Goal: Task Accomplishment & Management: Use online tool/utility

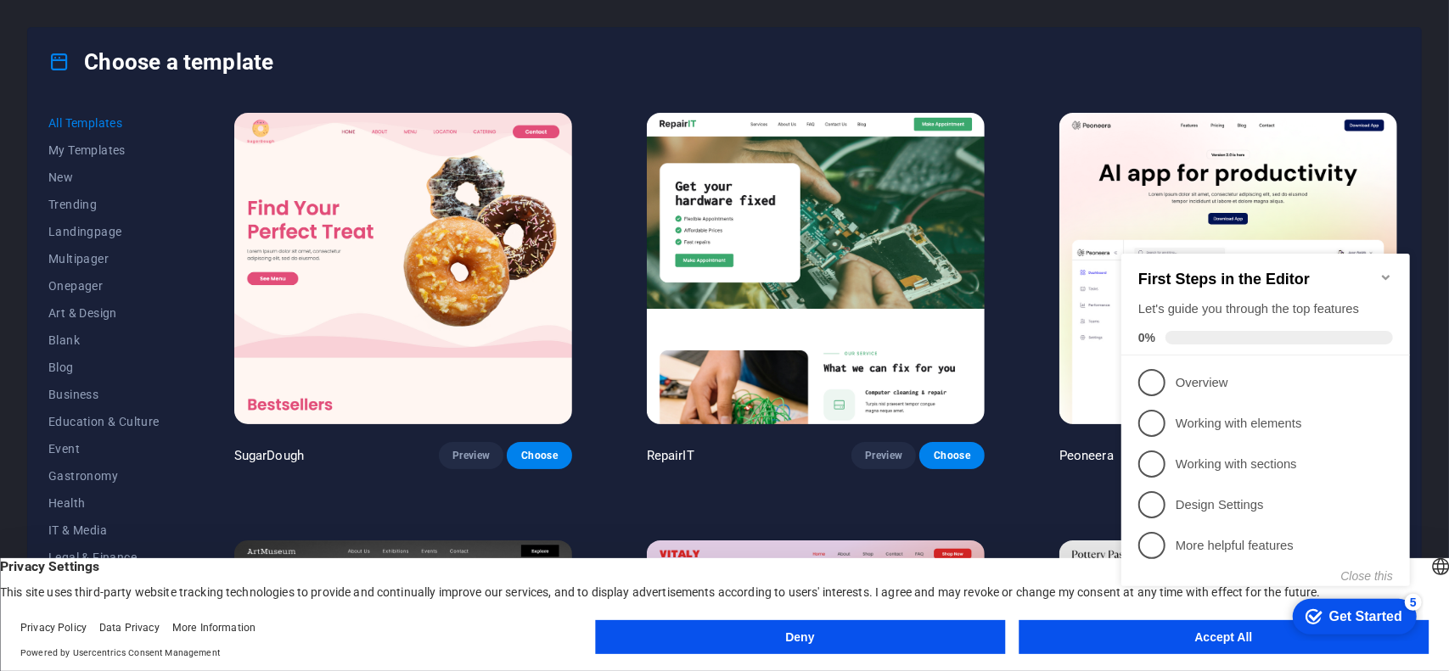
click at [1385, 270] on icon "Minimize checklist" at bounding box center [1385, 277] width 14 height 14
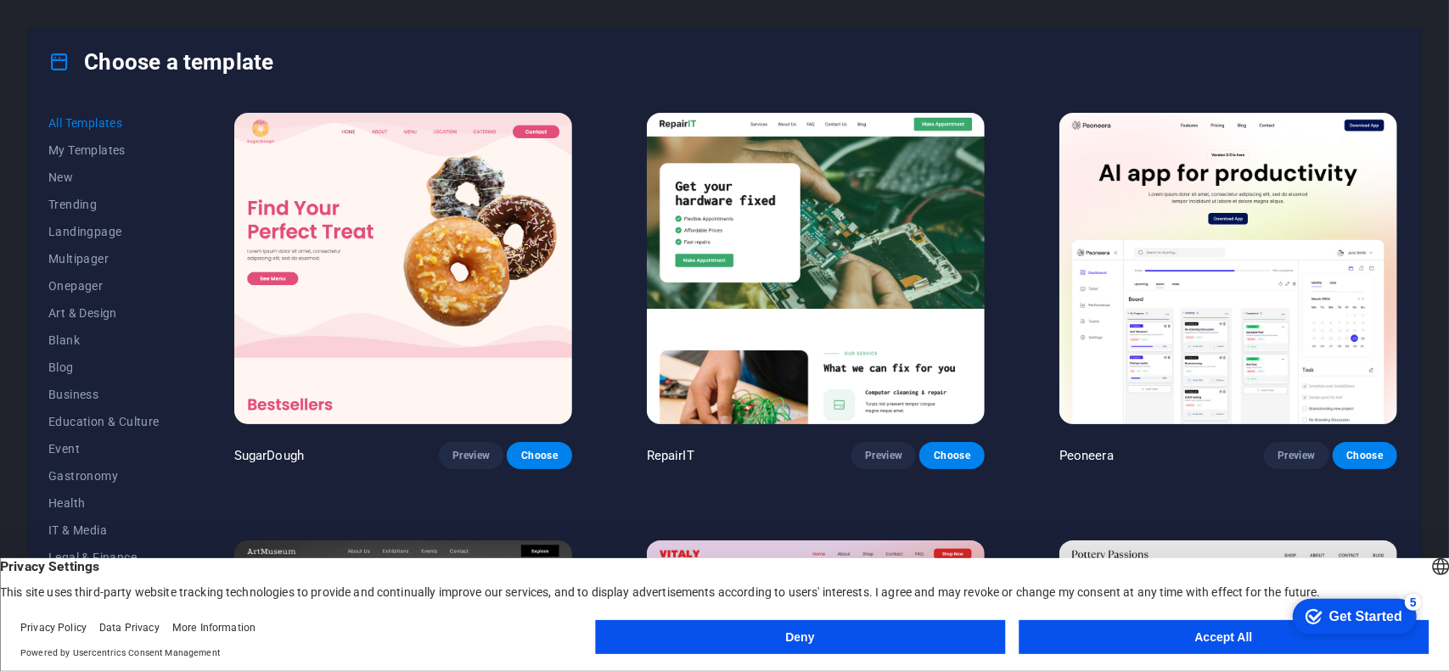
click at [900, 641] on button "Deny" at bounding box center [800, 637] width 410 height 34
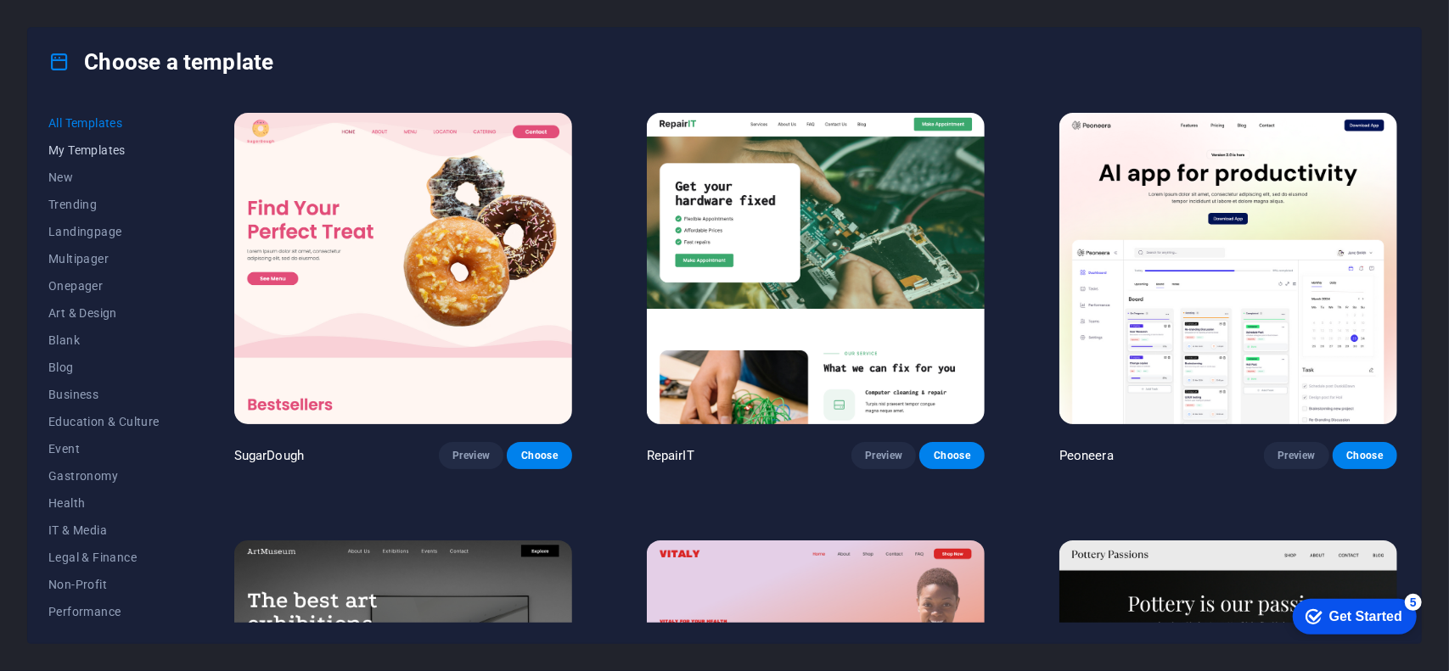
click at [102, 149] on span "My Templates" at bounding box center [103, 150] width 111 height 14
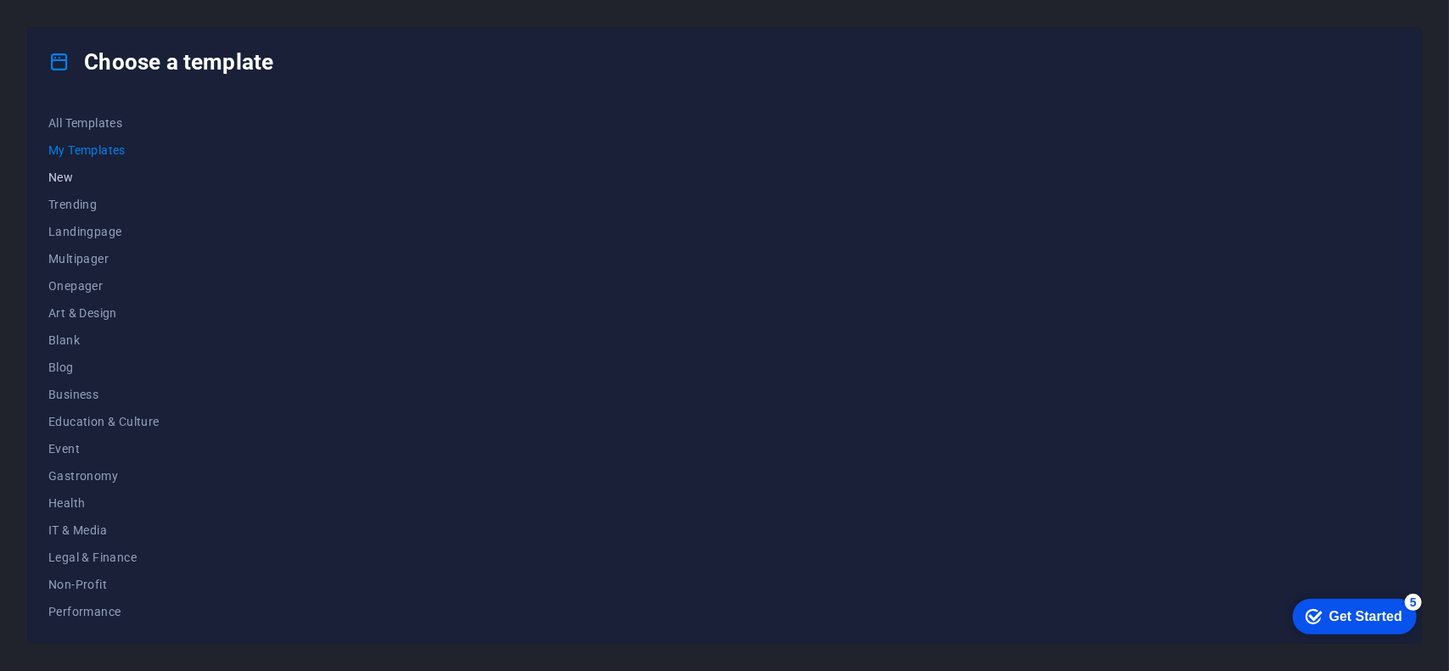
click at [79, 175] on span "New" at bounding box center [103, 178] width 111 height 14
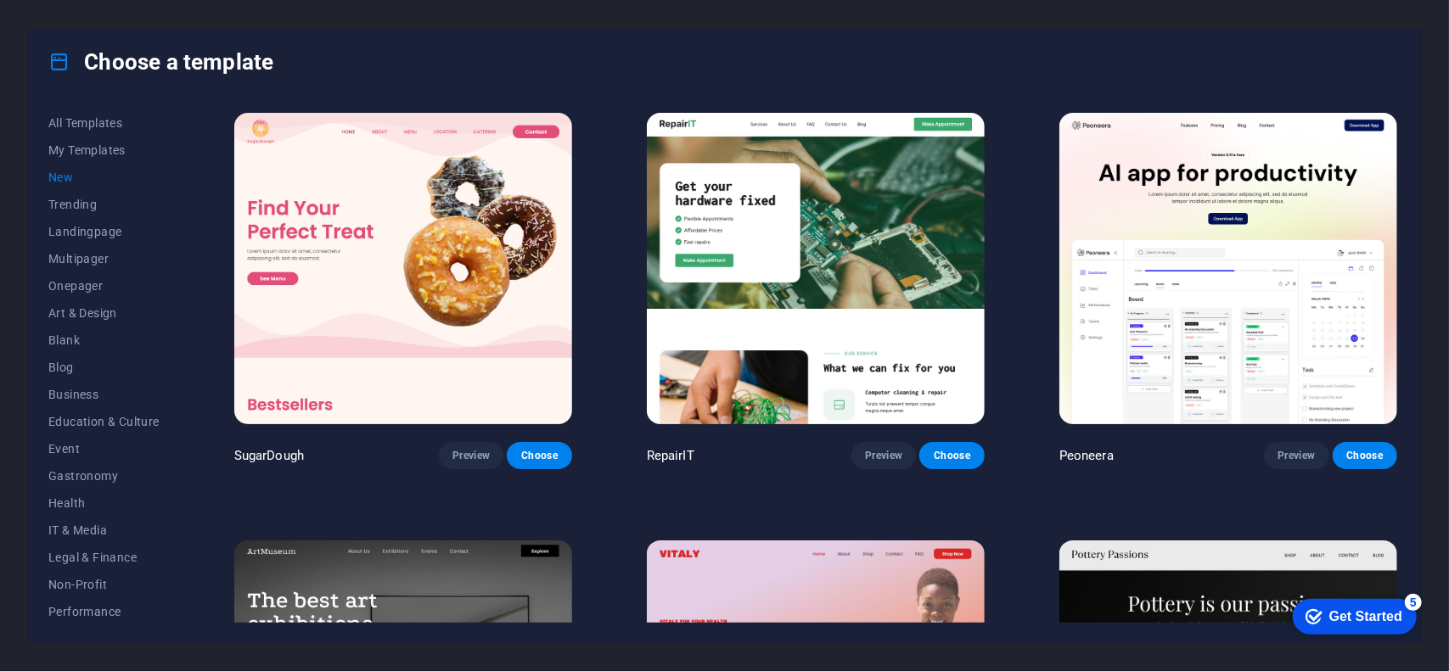
click at [1395, 619] on div "Get Started" at bounding box center [1364, 616] width 73 height 15
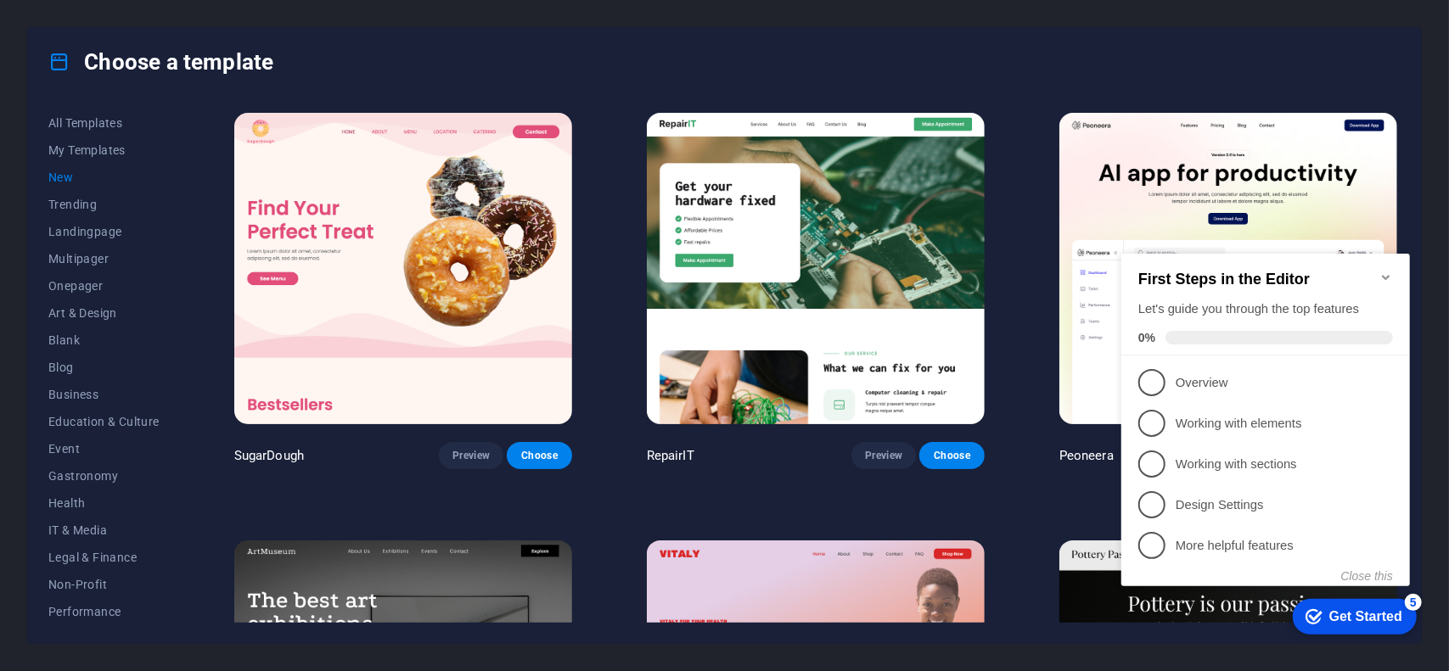
click at [1395, 619] on div "Get Started" at bounding box center [1364, 616] width 73 height 15
click at [800, 267] on img at bounding box center [816, 268] width 338 height 311
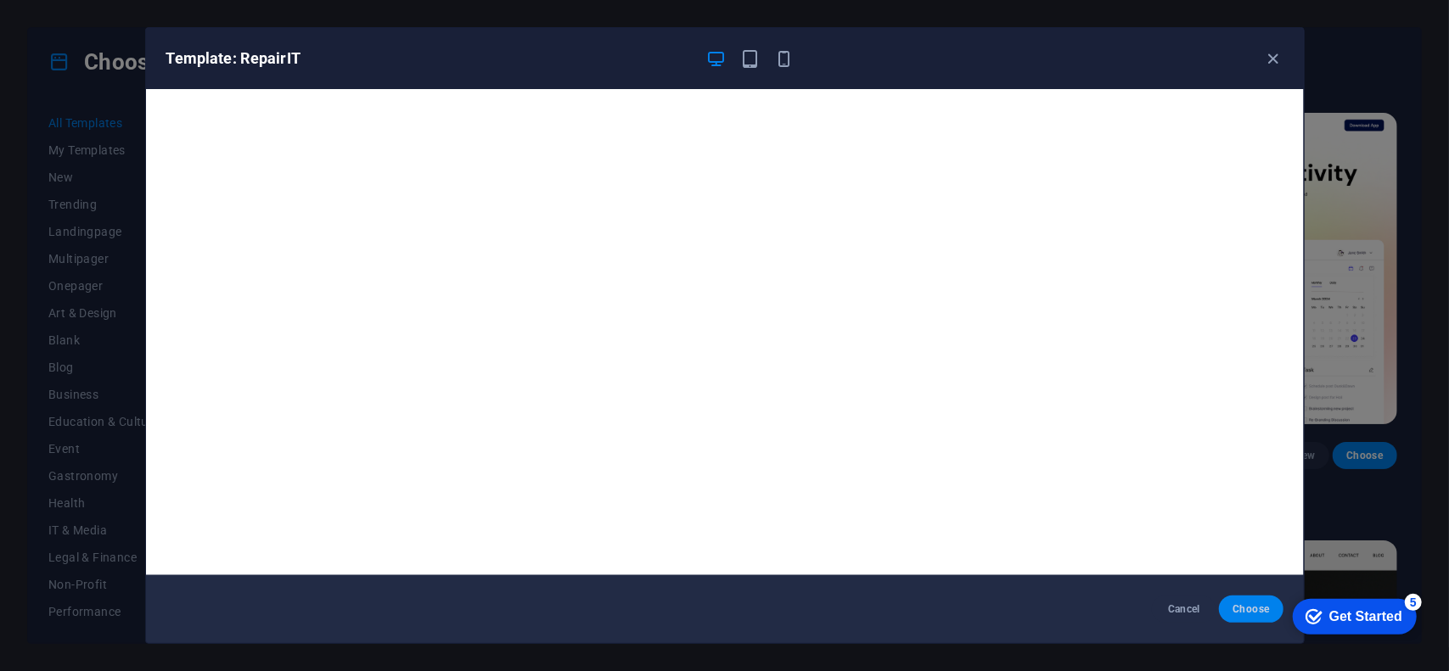
click at [1231, 609] on button "Choose" at bounding box center [1251, 609] width 64 height 27
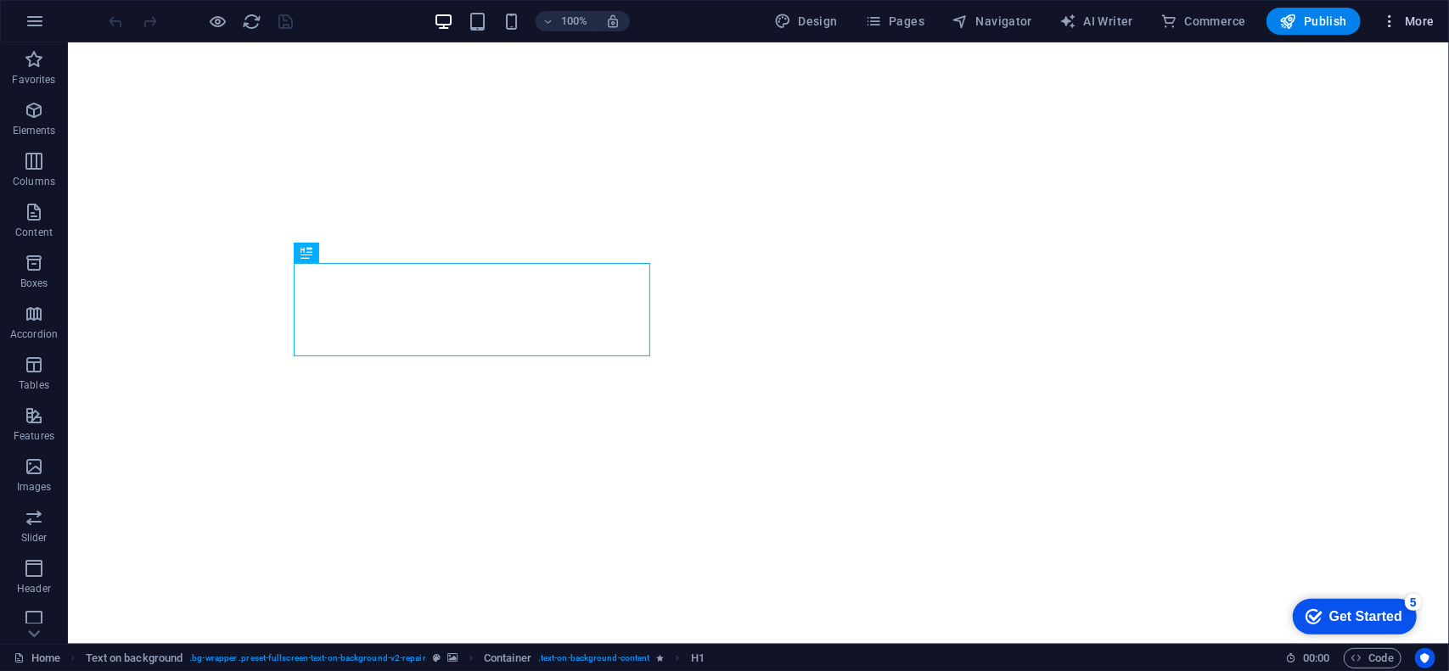
click at [1388, 19] on icon "button" at bounding box center [1389, 21] width 17 height 17
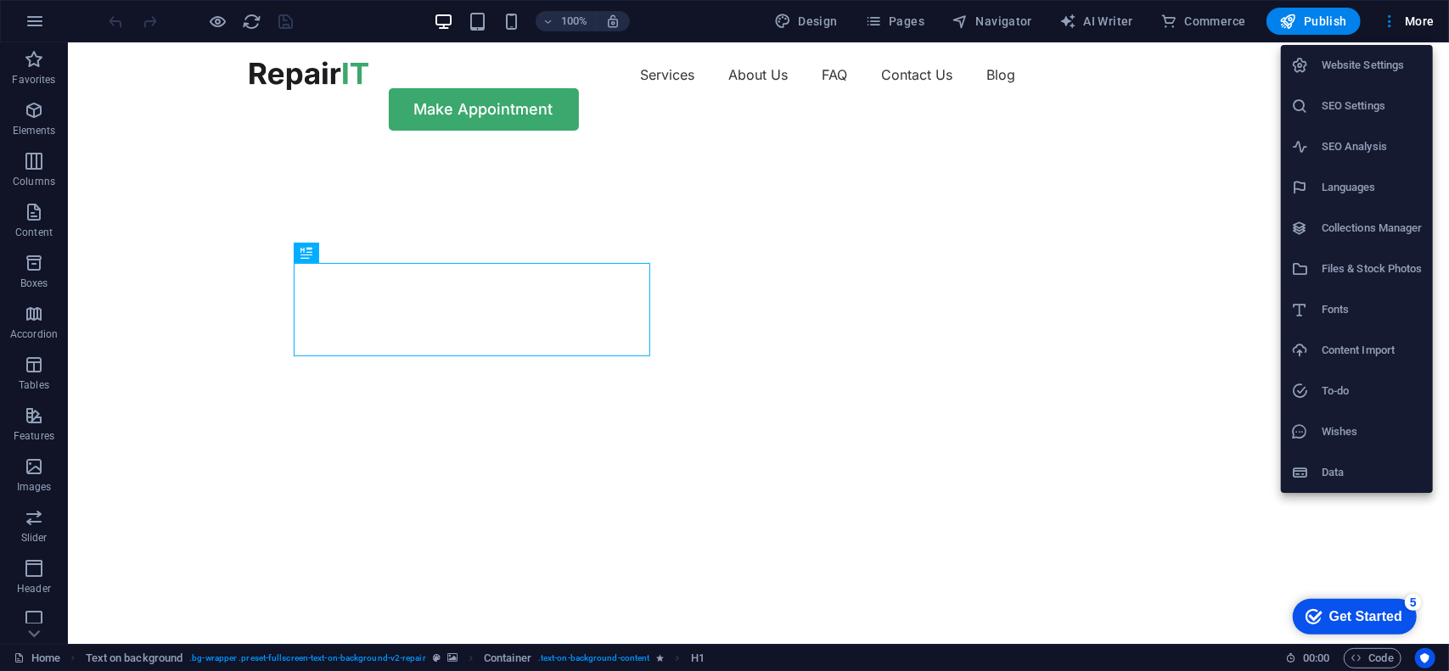
click at [1343, 276] on h6 "Files & Stock Photos" at bounding box center [1371, 269] width 101 height 20
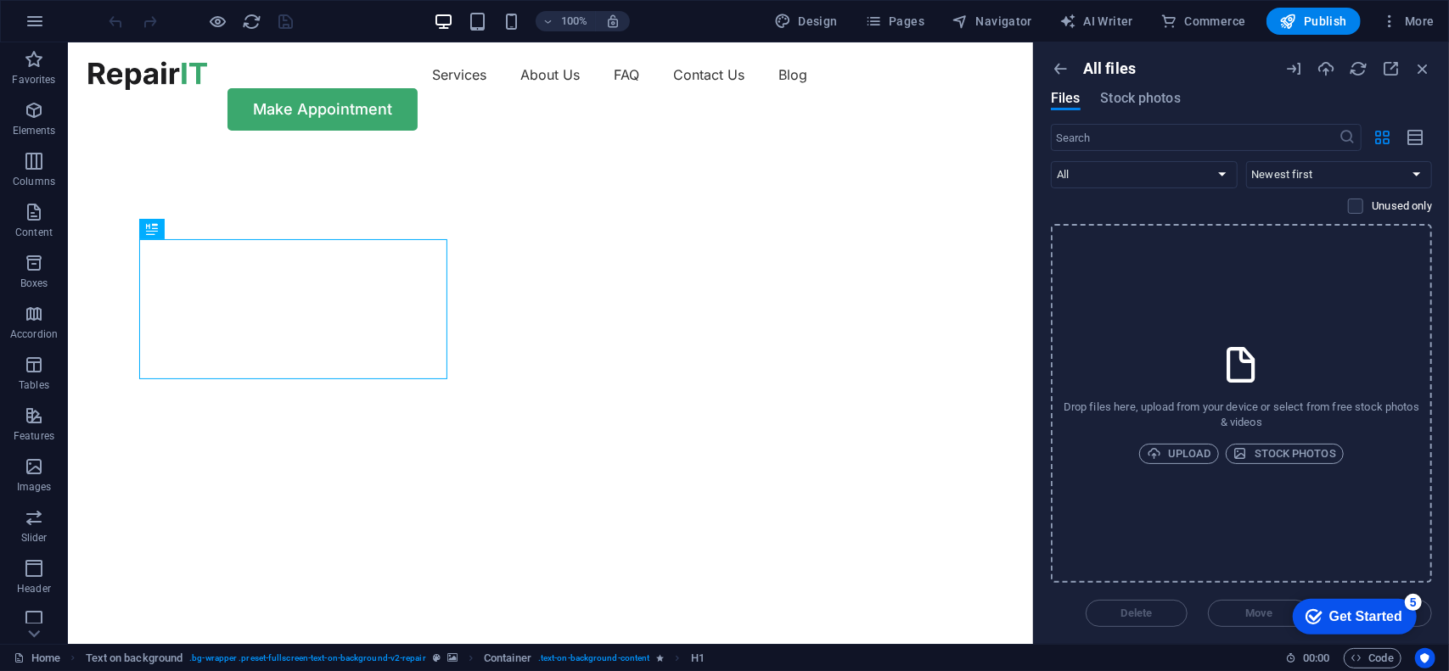
click at [1432, 77] on div "All files Files Stock photos ​ All Images Documents Audio Video Vector Other Ne…" at bounding box center [1241, 343] width 415 height 602
click at [1425, 66] on icon "button" at bounding box center [1422, 68] width 19 height 19
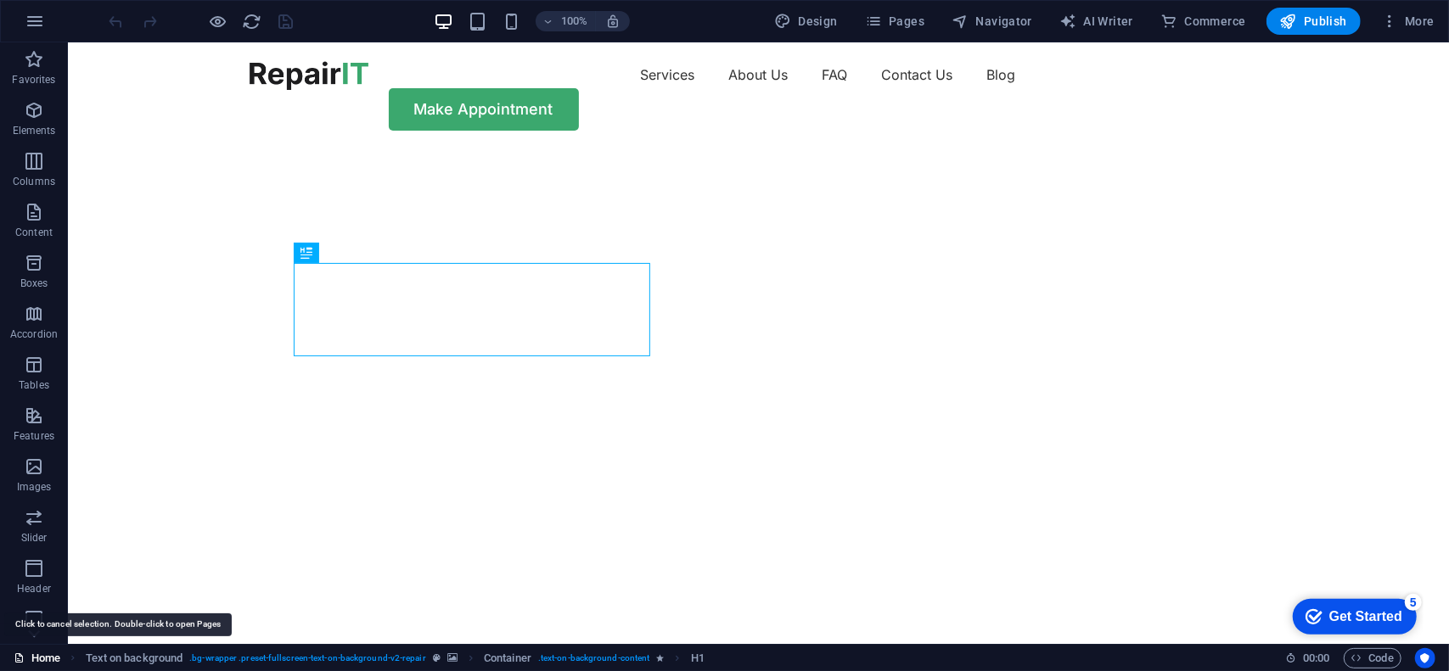
click at [53, 665] on link "Home" at bounding box center [37, 658] width 47 height 20
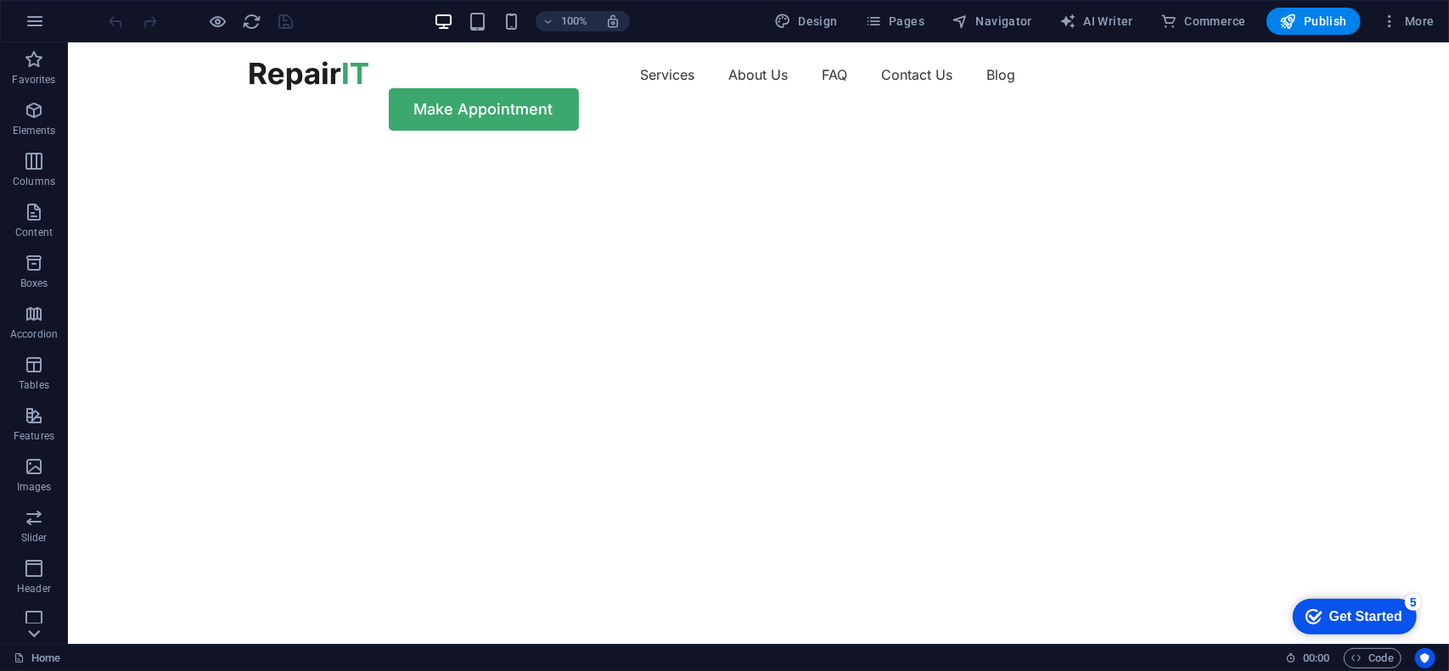
click at [28, 65] on icon at bounding box center [34, 53] width 24 height 24
click at [1381, 664] on span "Code" at bounding box center [1372, 658] width 42 height 20
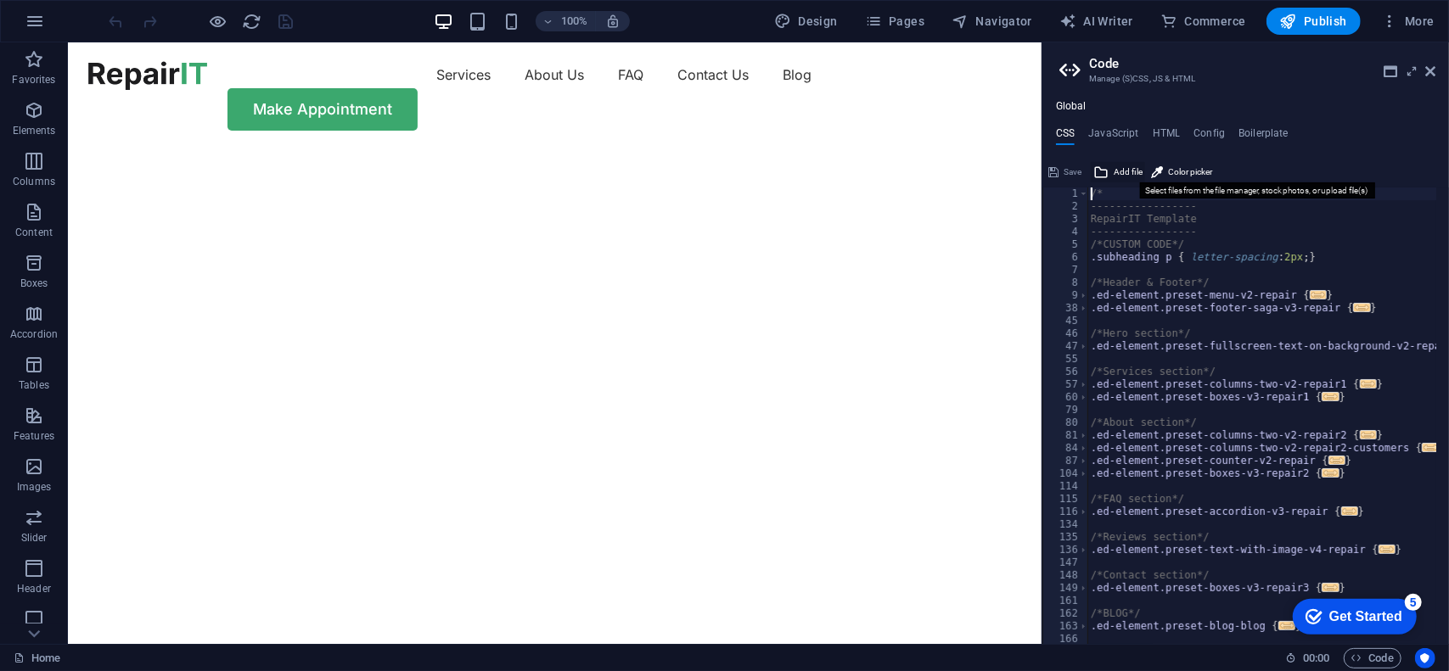
click at [1117, 171] on span "Add file" at bounding box center [1128, 172] width 29 height 20
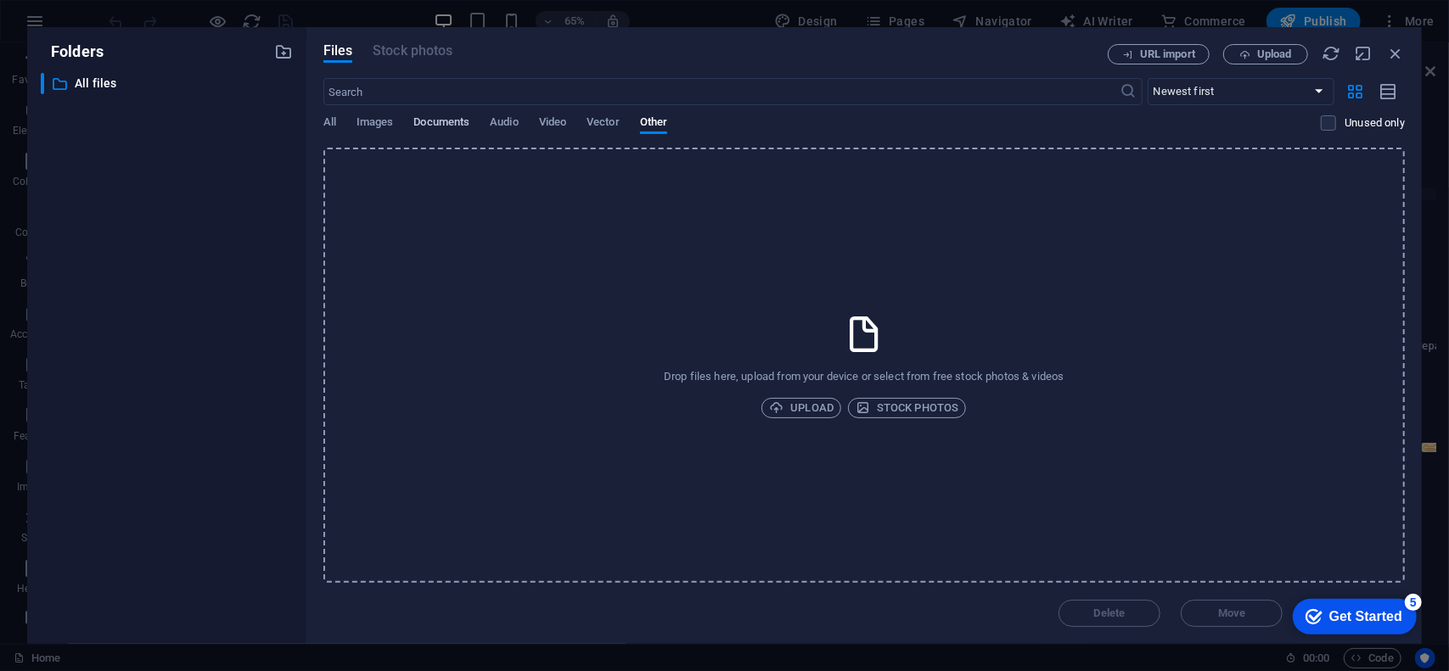
click at [440, 116] on span "Documents" at bounding box center [441, 124] width 56 height 24
click at [373, 123] on span "Images" at bounding box center [374, 124] width 37 height 24
click at [327, 118] on span "All" at bounding box center [329, 124] width 13 height 24
click at [1288, 57] on span "Upload" at bounding box center [1274, 54] width 35 height 10
drag, startPoint x: 1322, startPoint y: 610, endPoint x: 1372, endPoint y: 477, distance: 142.1
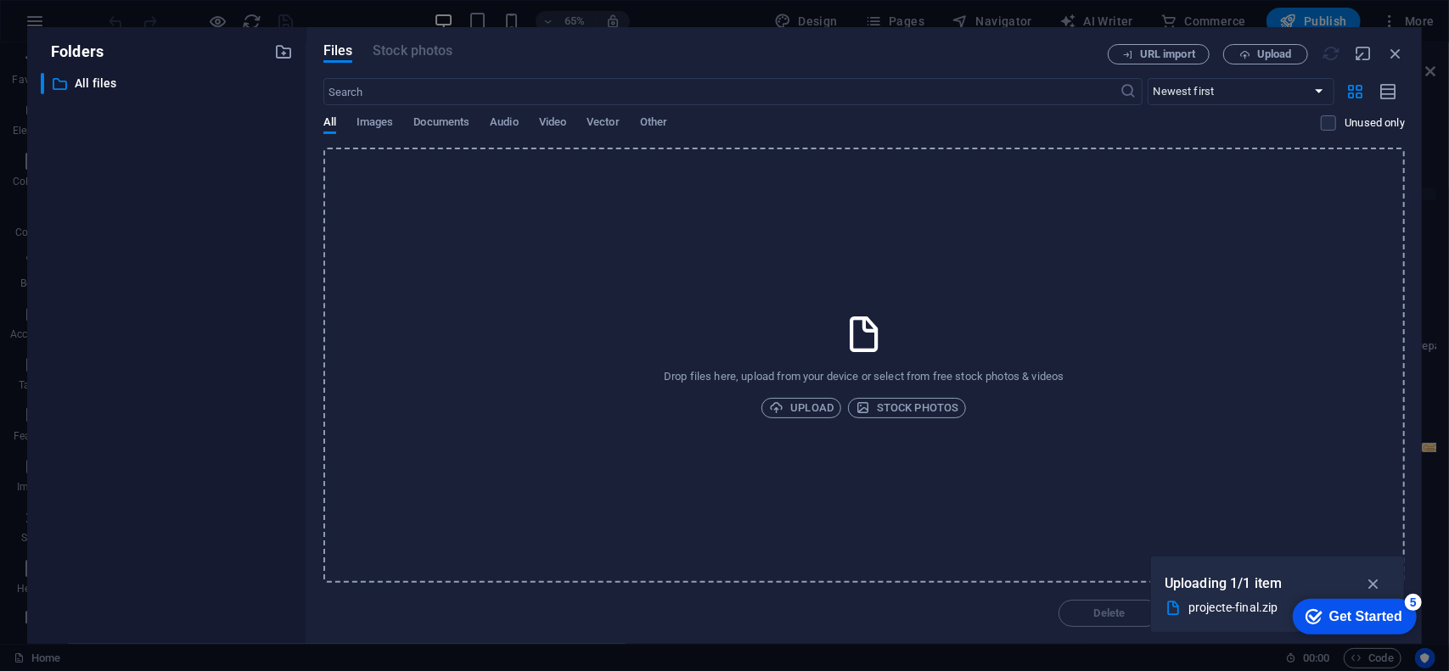
click html "checkmark Get Started 5 First Steps in the Editor Let's guide you through the t…"
click at [1258, 500] on div "Drop files here, upload from your device or select from free stock photos & vid…" at bounding box center [863, 365] width 1081 height 435
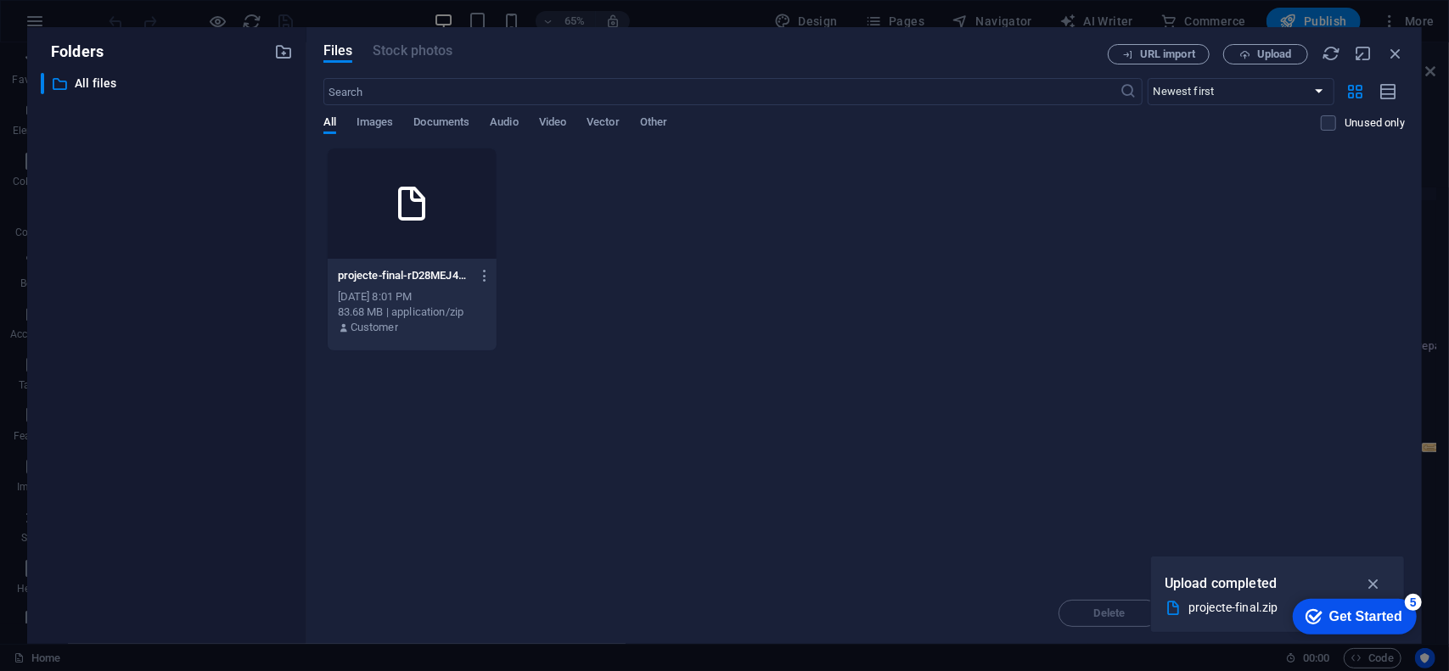
drag, startPoint x: 1391, startPoint y: 1, endPoint x: 982, endPoint y: 293, distance: 502.6
click at [982, 293] on div "projecte-final-rD28MEJ4aS8tyu8gby8Hng.zip projecte-final-rD28MEJ4aS8tyu8gby8Hng…" at bounding box center [863, 250] width 1081 height 204
drag, startPoint x: 1418, startPoint y: 1, endPoint x: 1091, endPoint y: 339, distance: 470.6
click at [1091, 339] on div "projecte-final-rD28MEJ4aS8tyu8gby8Hng.zip projecte-final-rD28MEJ4aS8tyu8gby8Hng…" at bounding box center [863, 250] width 1081 height 204
click at [1392, 614] on div "Get Started" at bounding box center [1364, 616] width 73 height 15
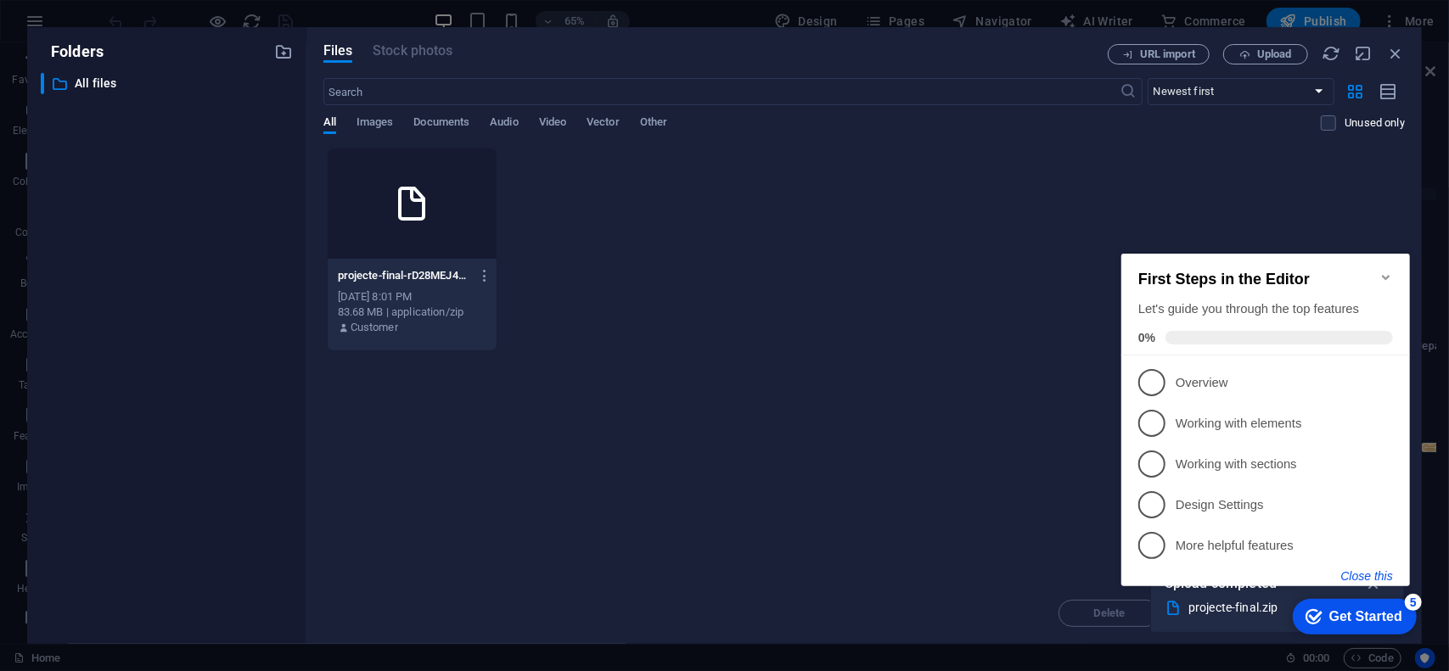
click at [1366, 574] on button "Close this" at bounding box center [1366, 576] width 52 height 14
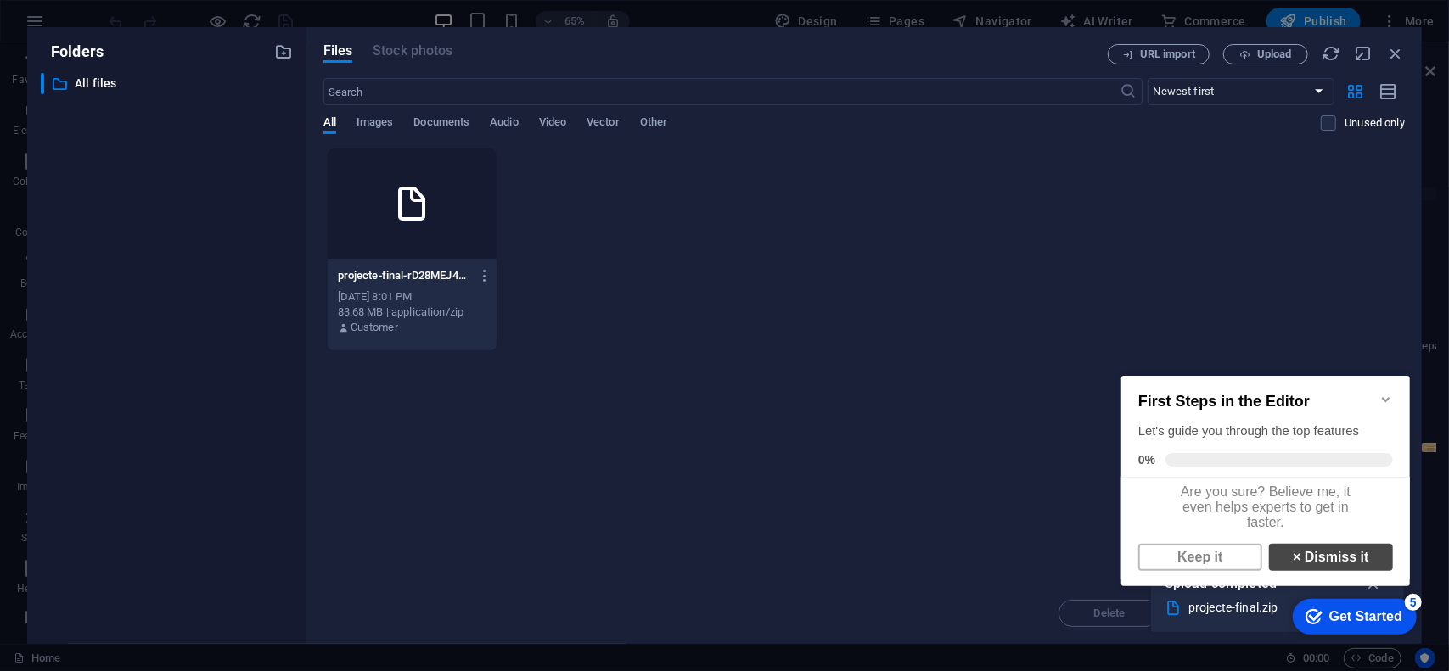
click at [1278, 561] on link "× Dismiss it" at bounding box center [1330, 556] width 124 height 27
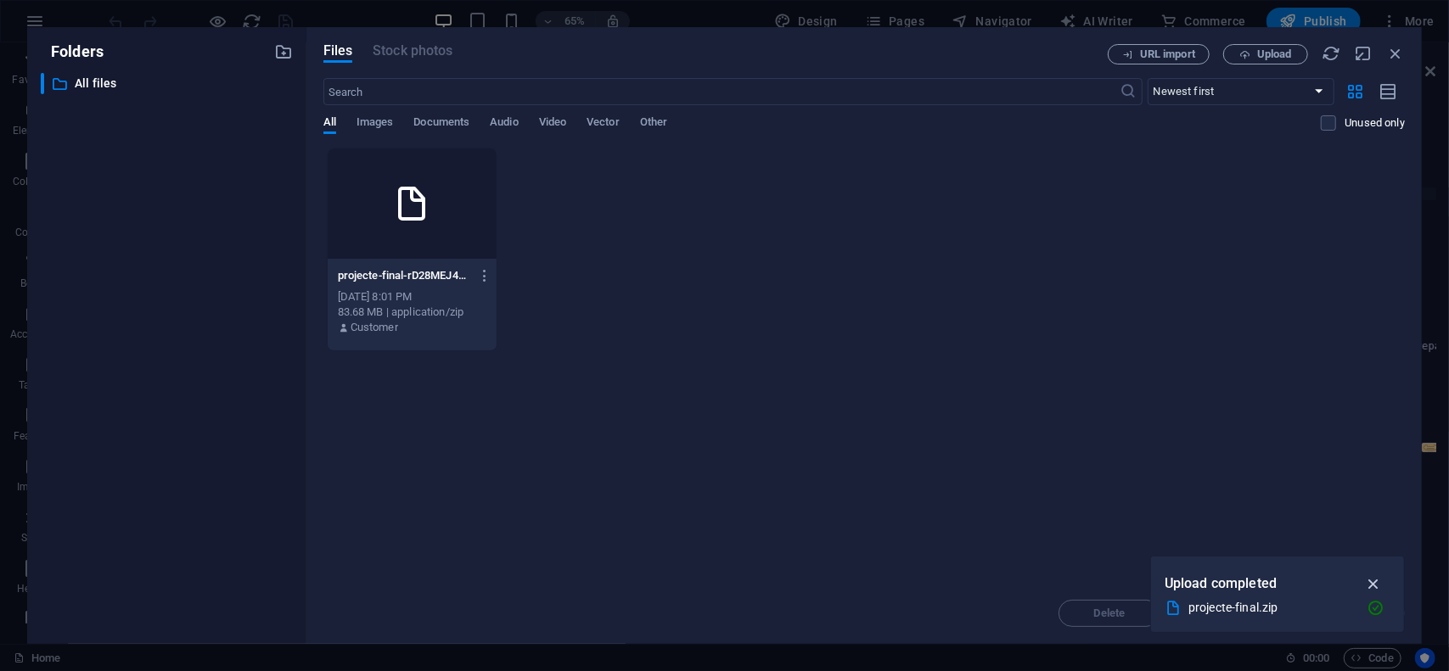
click at [1376, 581] on icon "button" at bounding box center [1374, 584] width 20 height 19
click at [1098, 541] on div "Drop files here to upload them instantly projecte-final-rD28MEJ4aS8tyu8gby8Hng.…" at bounding box center [863, 365] width 1081 height 435
click at [1343, 620] on div "Delete Move Insert" at bounding box center [863, 605] width 1081 height 44
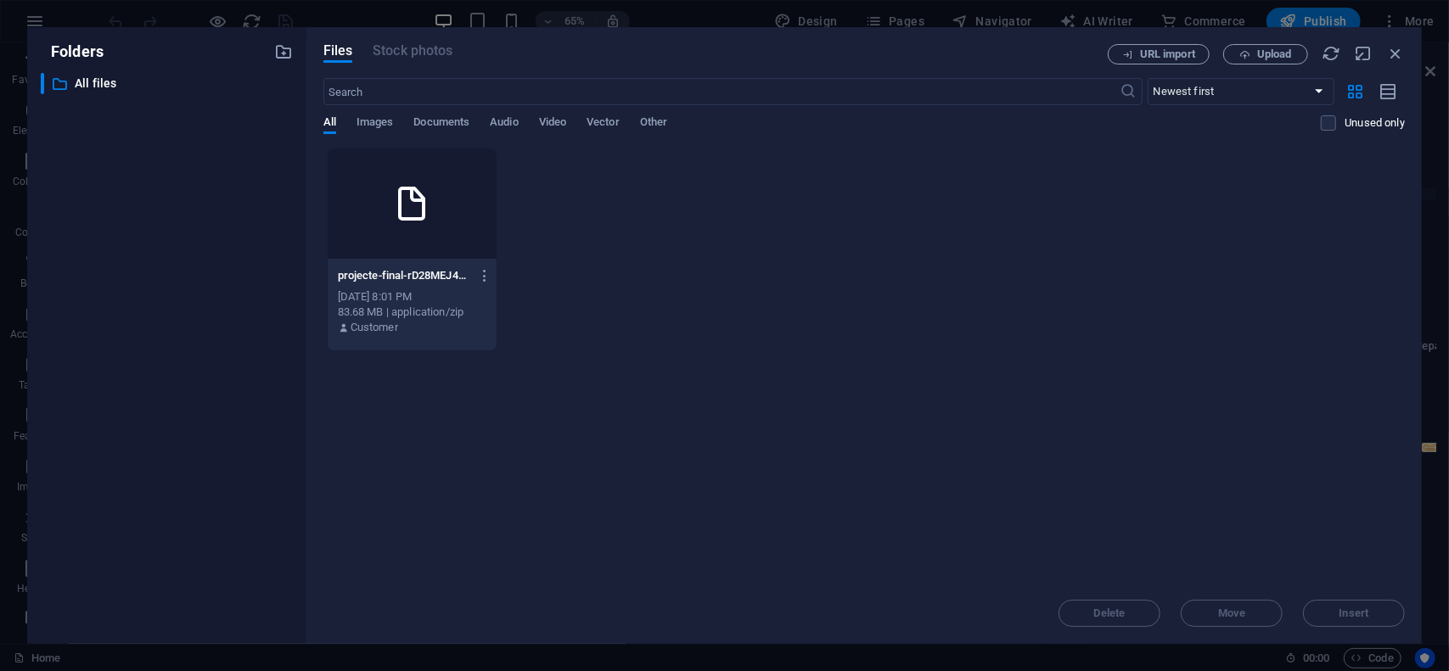
click at [457, 247] on div at bounding box center [412, 204] width 169 height 110
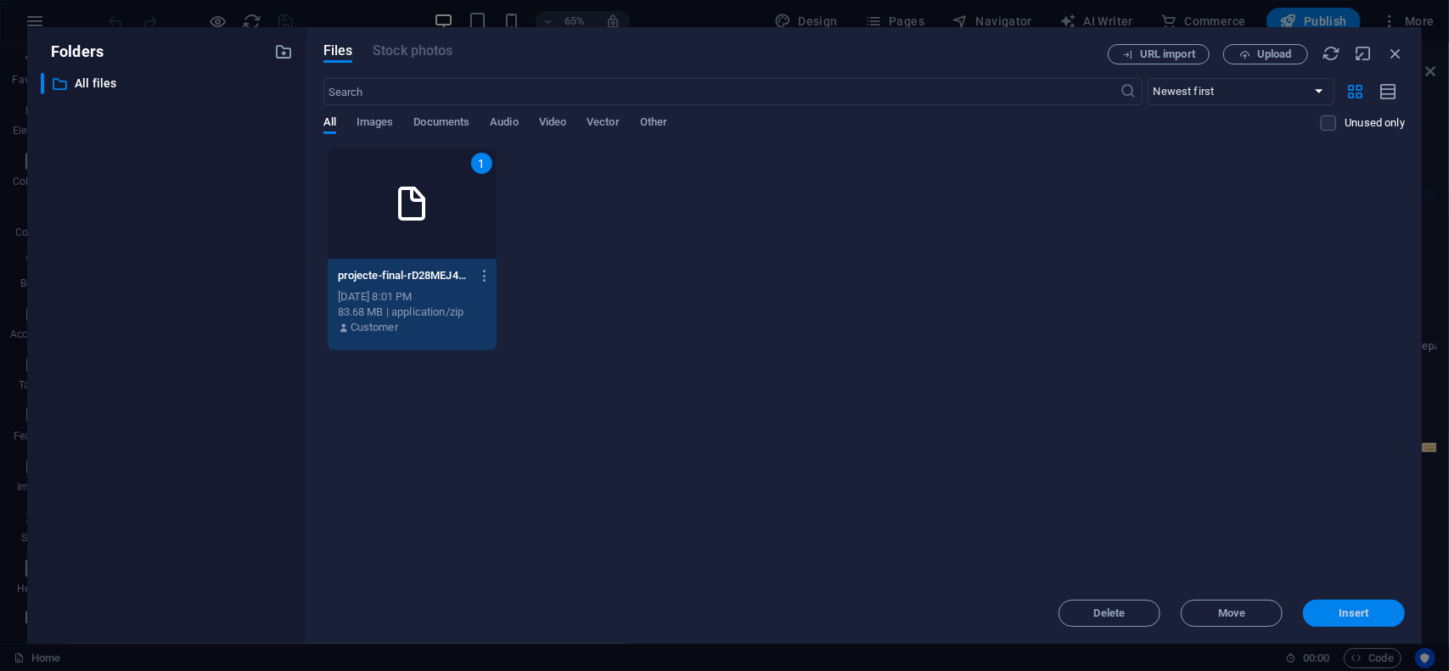
click at [1317, 609] on span "Insert" at bounding box center [1354, 614] width 88 height 10
type textarea "https://cdn1.site-media.eu/images/0/18923841/projecte-final-rD28MEJ4aS8tyu8gby8…"
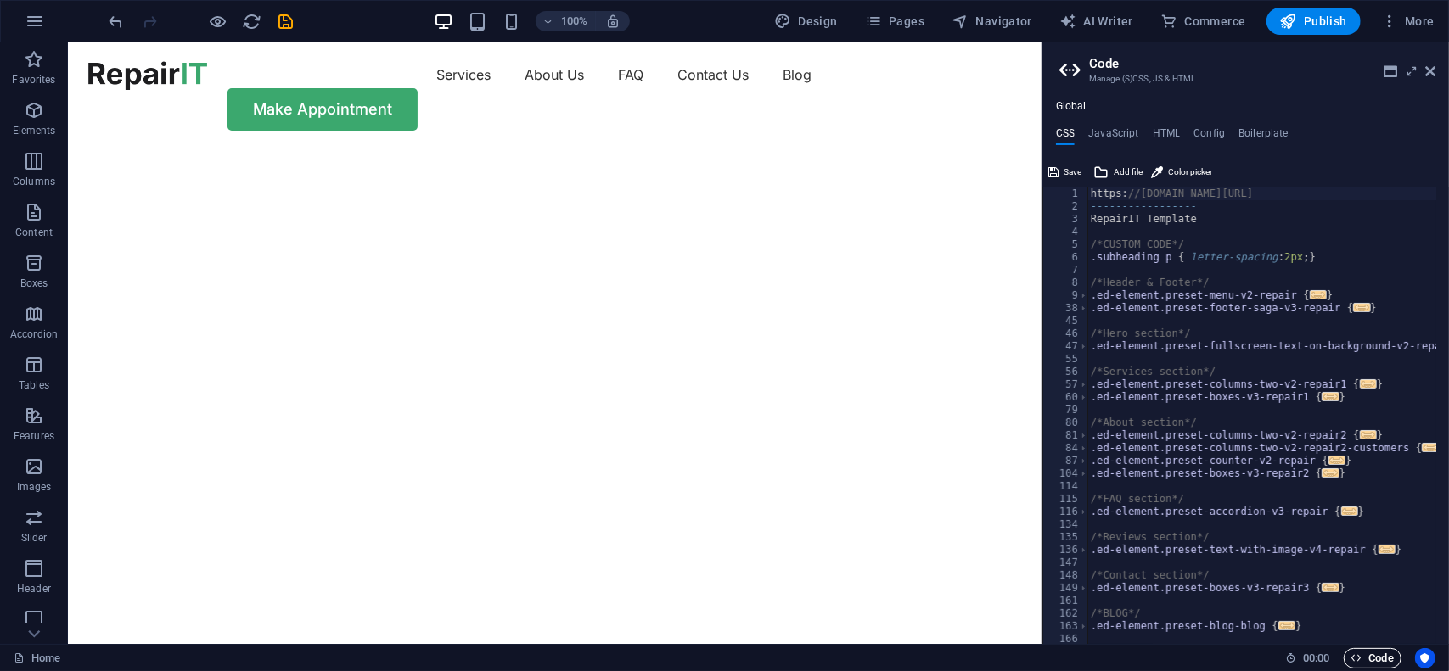
click at [1385, 658] on span "Code" at bounding box center [1372, 658] width 42 height 20
click at [1098, 129] on h4 "JavaScript" at bounding box center [1113, 136] width 50 height 19
type textarea "/* JS for preset "Menu V2" */"
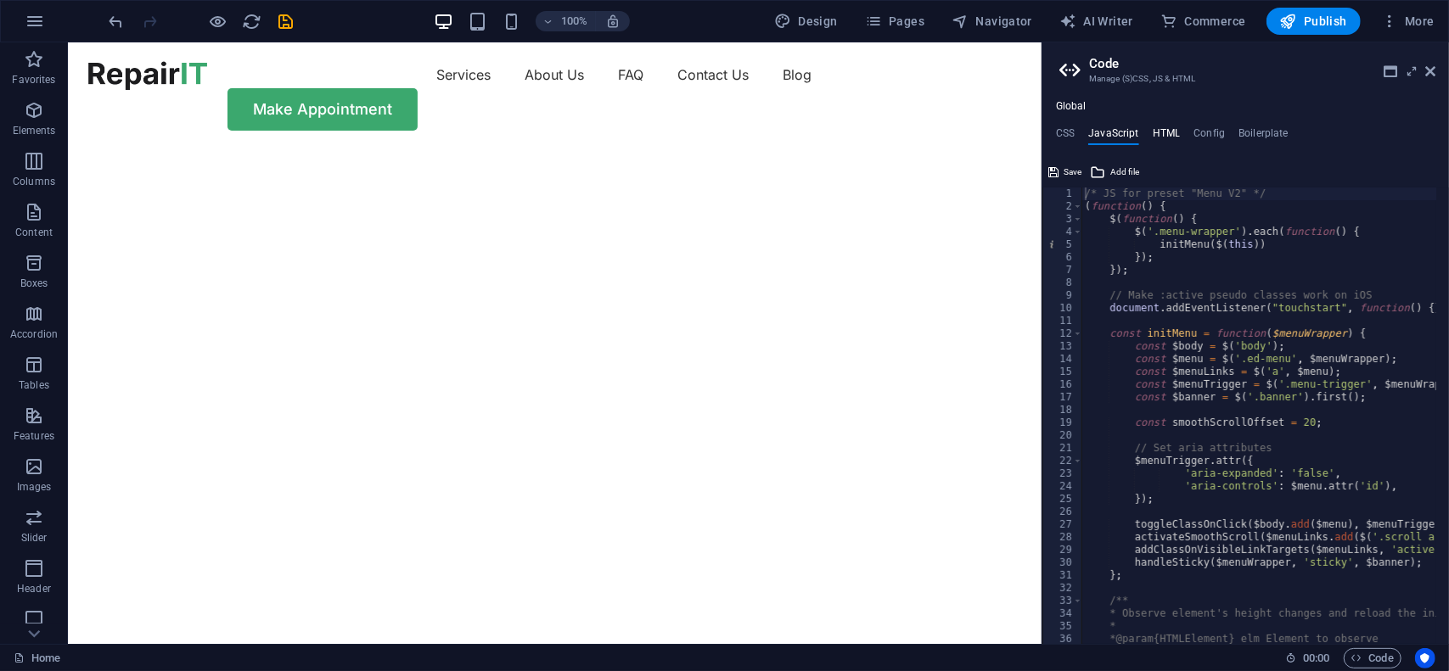
click at [1154, 130] on h4 "HTML" at bounding box center [1167, 136] width 28 height 19
type textarea "<a href="#main-content" class="button wv-link-content">Skip to main content</a>"
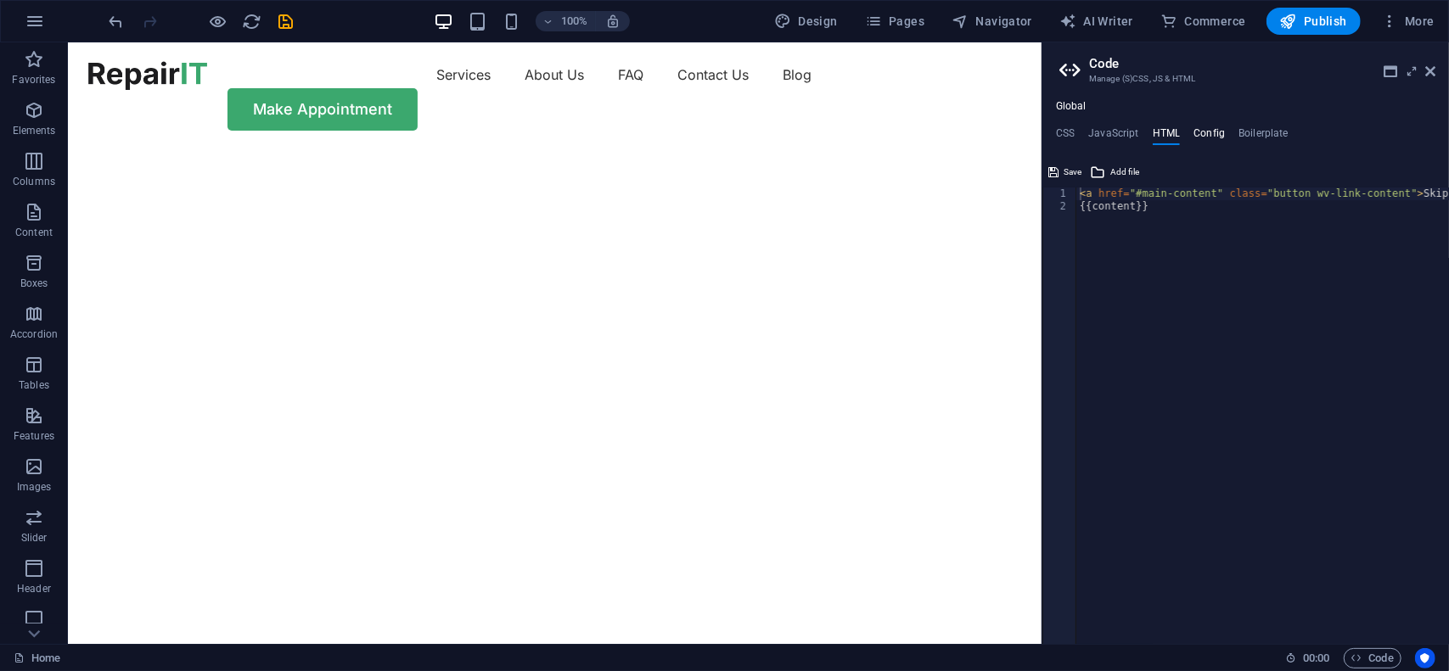
click at [1209, 130] on h4 "Config" at bounding box center [1208, 136] width 31 height 19
type textarea "$color-background: #ffffff;"
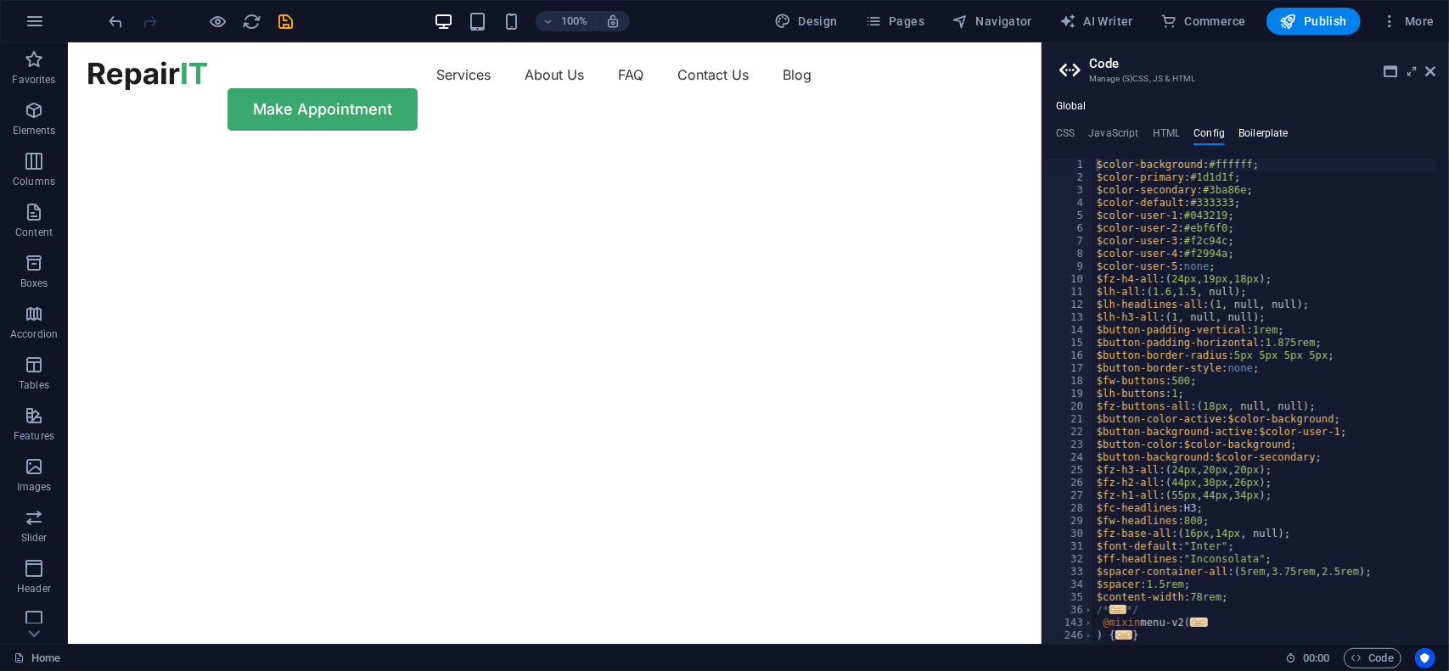
click at [1248, 128] on h4 "Boilerplate" at bounding box center [1263, 136] width 50 height 19
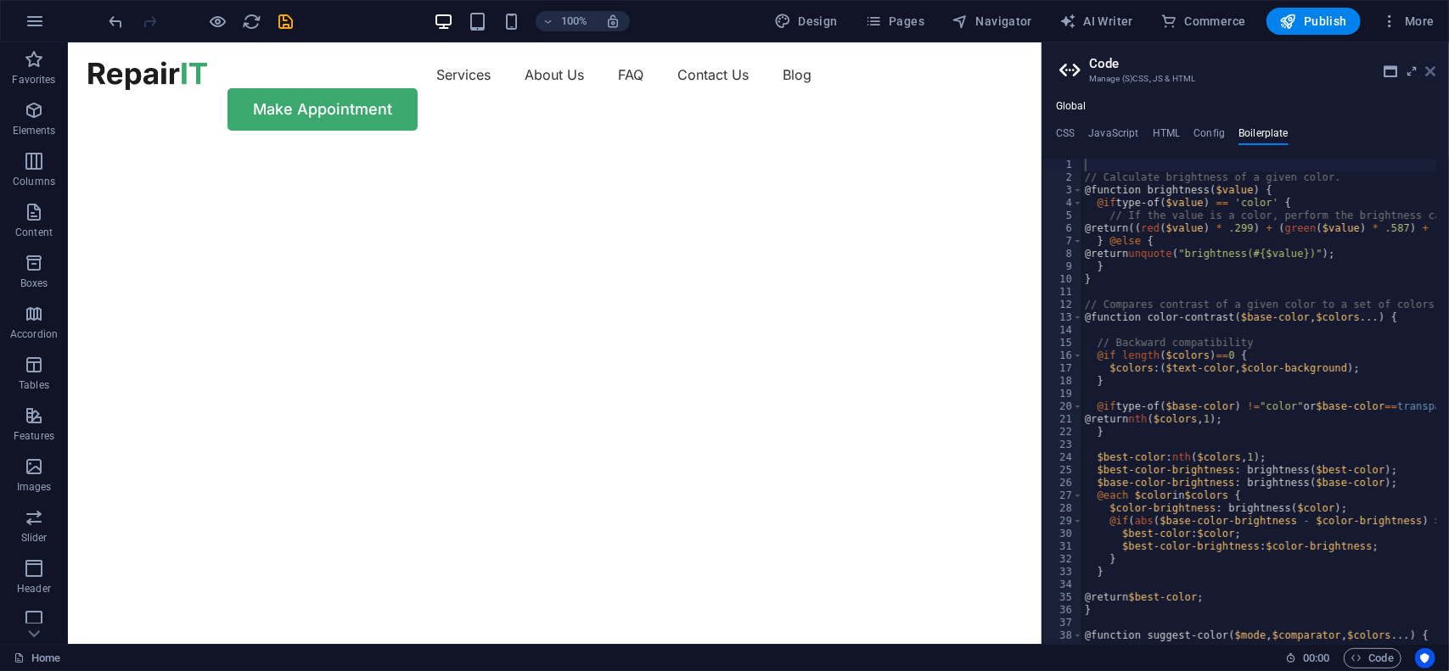
drag, startPoint x: 1439, startPoint y: 78, endPoint x: 1433, endPoint y: 70, distance: 9.7
click at [1433, 70] on aside "Code Manage (S)CSS, JS & HTML Global CSS JavaScript HTML Config Boilerplate htt…" at bounding box center [1244, 343] width 407 height 602
click at [1433, 70] on icon at bounding box center [1430, 72] width 10 height 14
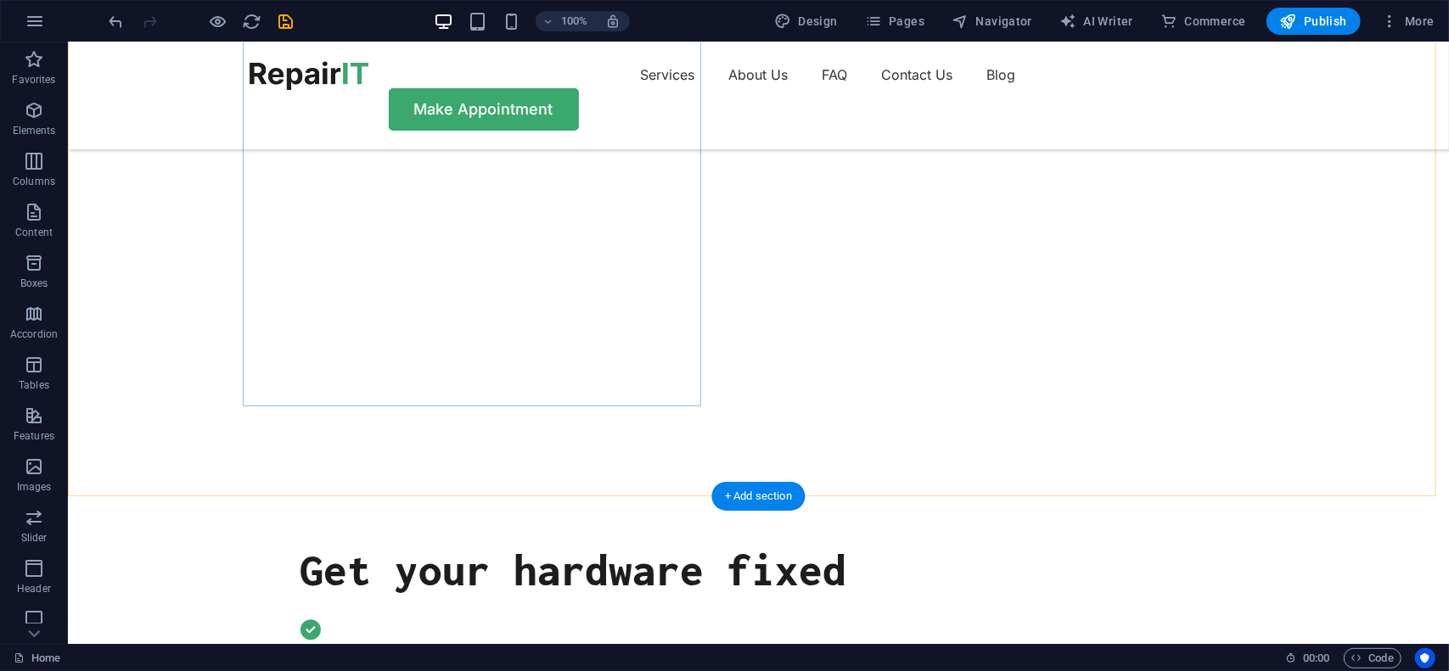
scroll to position [194, 0]
click at [116, 23] on icon "undo" at bounding box center [117, 22] width 20 height 20
